Goal: Find contact information: Obtain details needed to contact an individual or organization

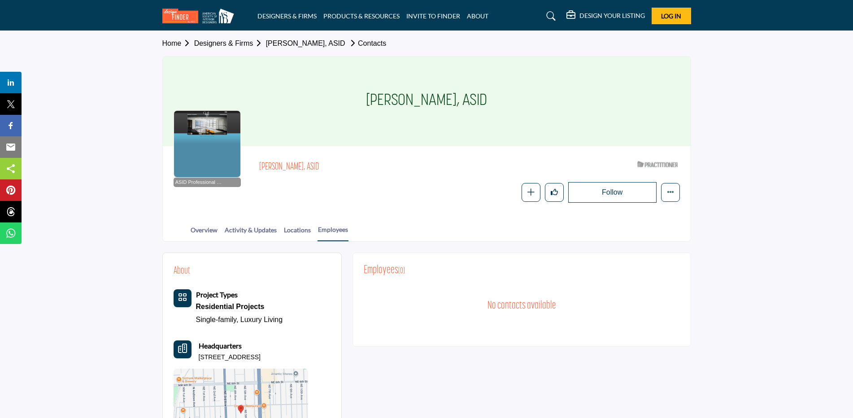
click at [392, 141] on h1 "[PERSON_NAME], ASID" at bounding box center [426, 102] width 121 height 90
drag, startPoint x: 481, startPoint y: 102, endPoint x: 379, endPoint y: 96, distance: 102.4
click at [379, 96] on div "[PERSON_NAME], ASID" at bounding box center [427, 102] width 528 height 90
drag, startPoint x: 379, startPoint y: 96, endPoint x: 386, endPoint y: 100, distance: 8.2
copy h1 "[PERSON_NAME], ASID"
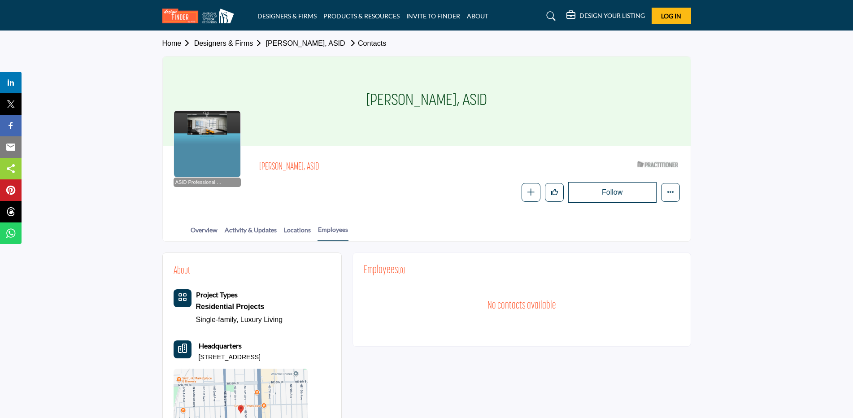
copy h1 "[PERSON_NAME], ASID"
